Goal: Transaction & Acquisition: Subscribe to service/newsletter

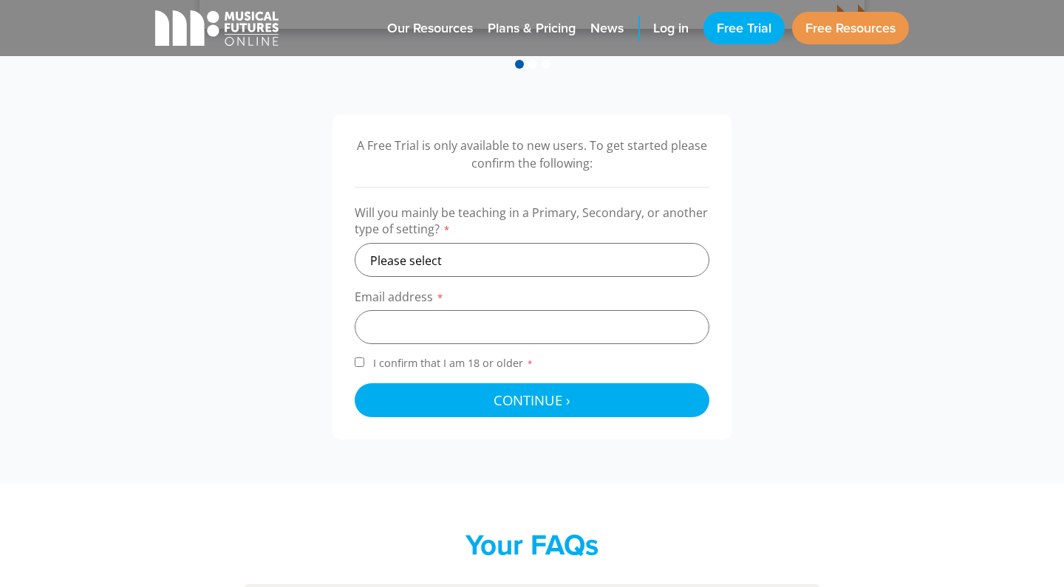
scroll to position [423, 0]
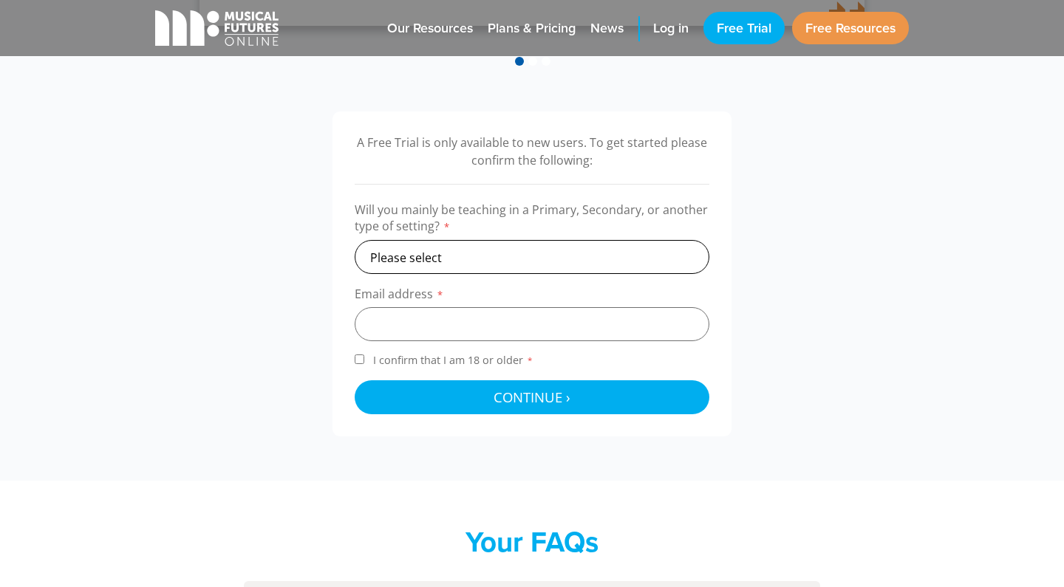
select select "secondary"
click at [426, 315] on input "email" at bounding box center [532, 324] width 355 height 34
type input "bstjohn@concordia.sa.edu.au"
click at [414, 355] on span "I confirm that I am 18 or older *" at bounding box center [453, 360] width 166 height 14
click at [364, 355] on input "I confirm that I am 18 or older *" at bounding box center [360, 360] width 10 height 10
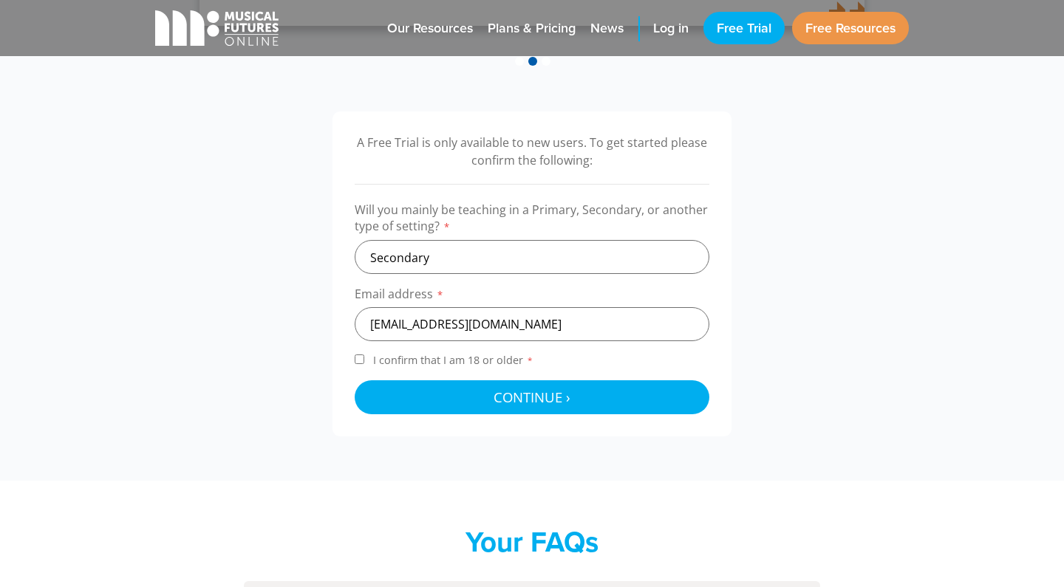
checkbox input "true"
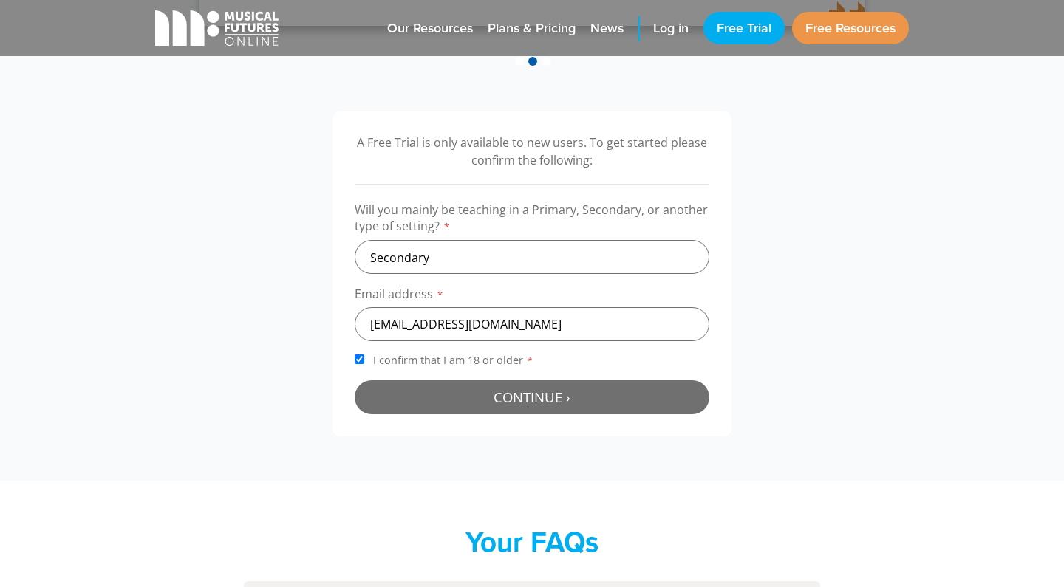
click at [454, 393] on button "Continue › Checking your details..." at bounding box center [532, 397] width 355 height 34
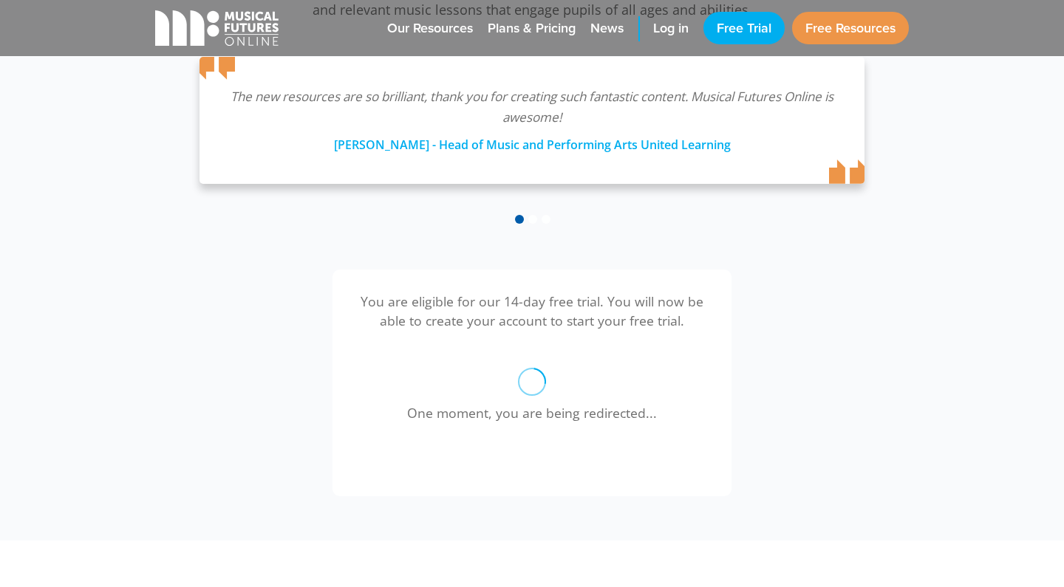
scroll to position [246, 0]
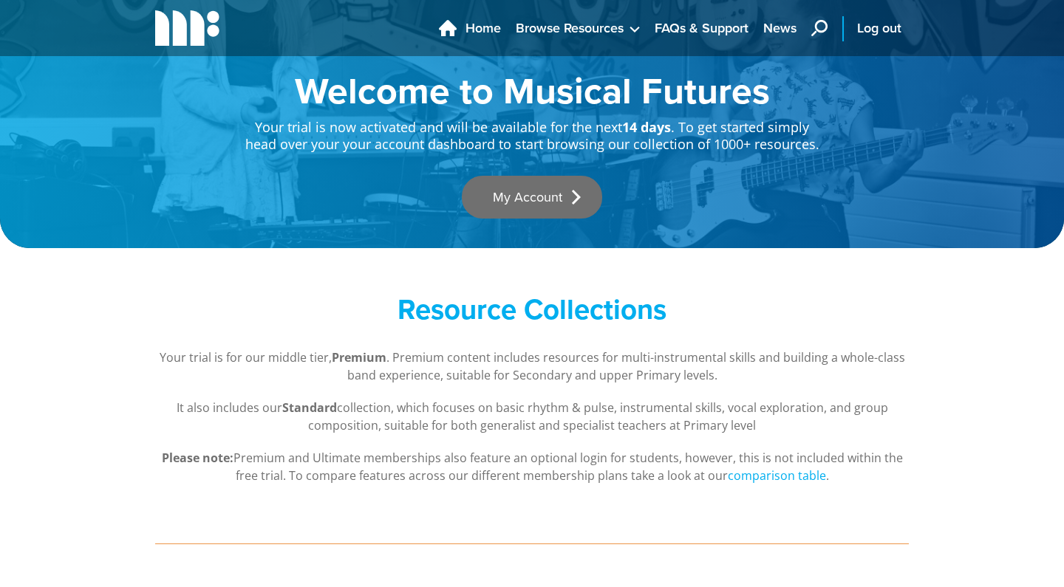
scroll to position [10, 0]
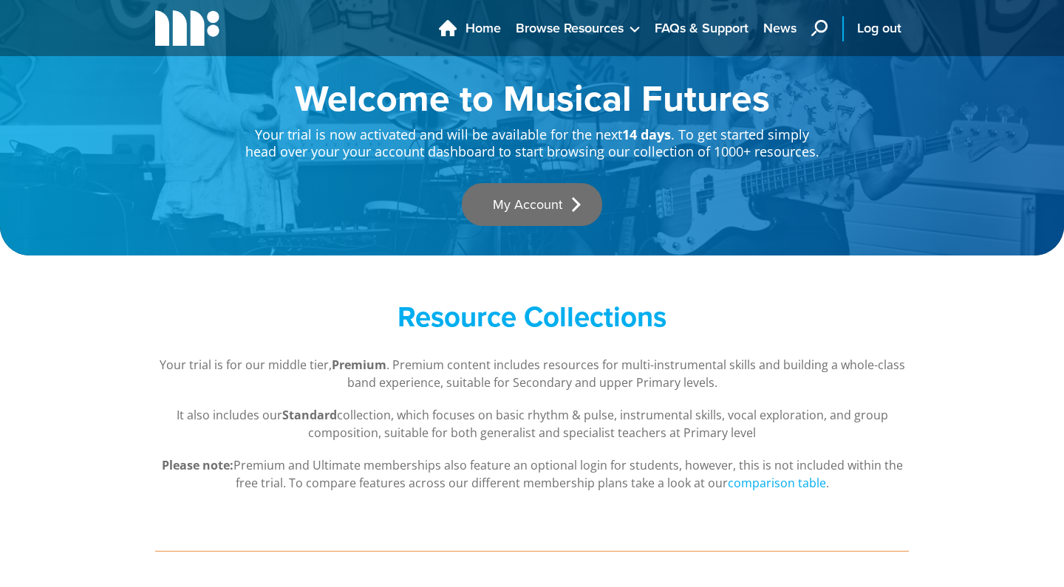
click at [547, 205] on link "My Account" at bounding box center [532, 204] width 140 height 43
